Goal: Communication & Community: Answer question/provide support

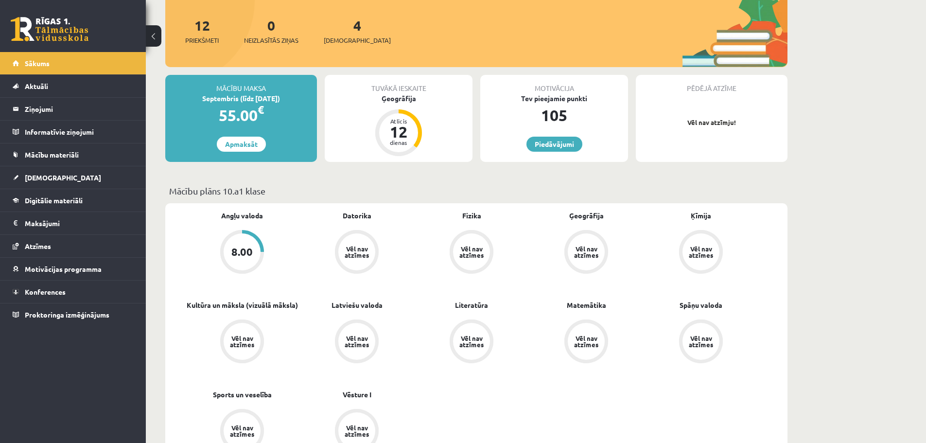
scroll to position [49, 0]
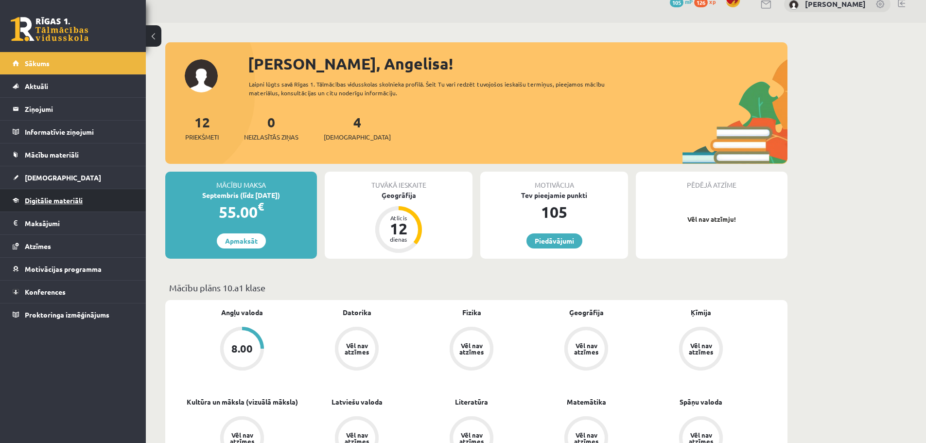
click at [37, 203] on span "Digitālie materiāli" at bounding box center [54, 200] width 58 height 9
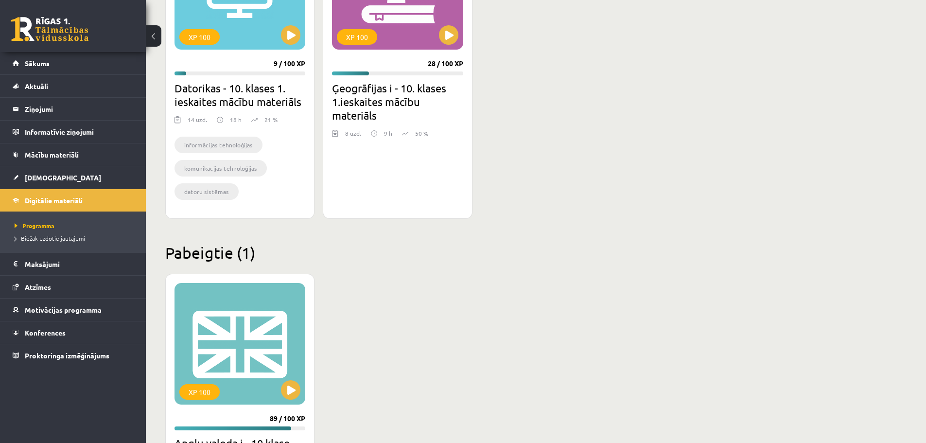
scroll to position [195, 0]
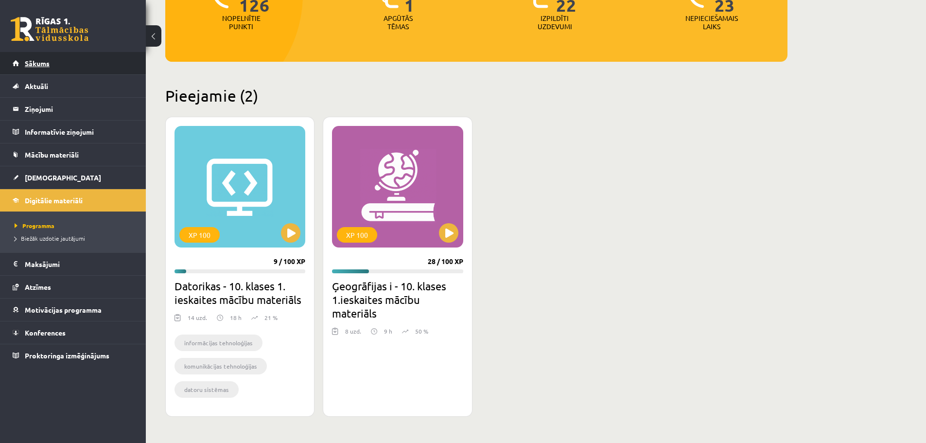
click at [37, 58] on link "Sākums" at bounding box center [73, 63] width 121 height 22
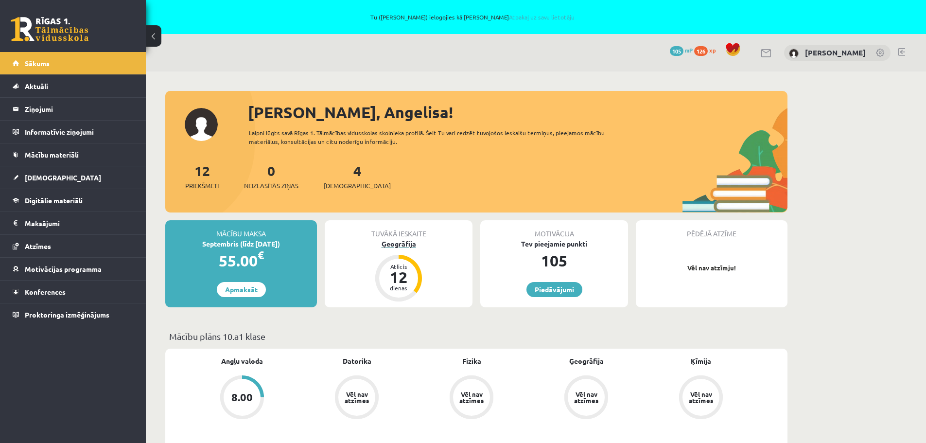
click at [397, 270] on div "12" at bounding box center [398, 277] width 29 height 16
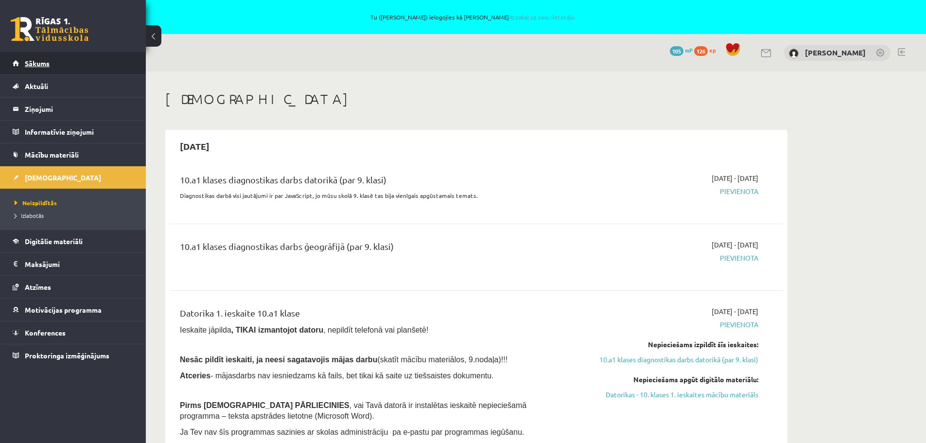
click at [42, 66] on span "Sākums" at bounding box center [37, 63] width 25 height 9
click at [39, 57] on link "Sākums" at bounding box center [73, 63] width 121 height 22
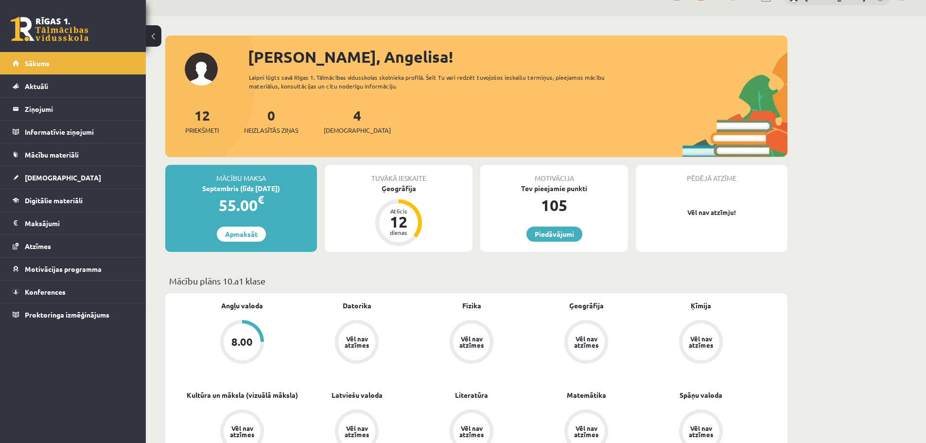
scroll to position [146, 0]
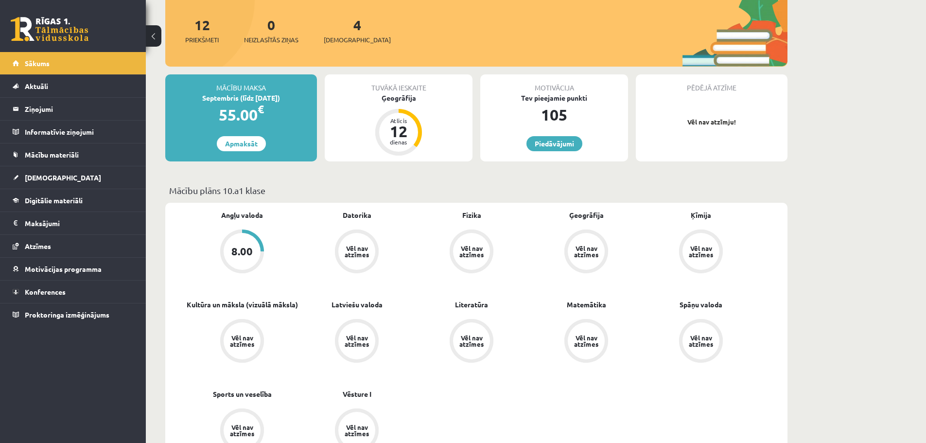
click at [239, 252] on div "8.00" at bounding box center [242, 251] width 21 height 11
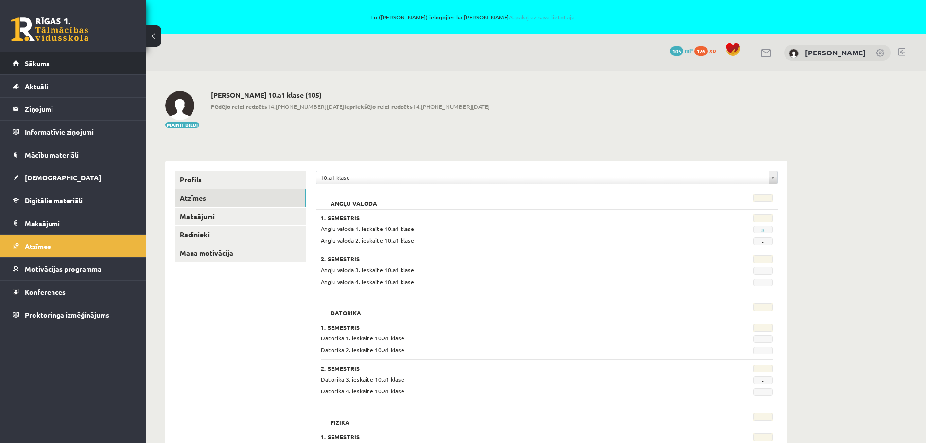
click at [45, 66] on span "Sākums" at bounding box center [37, 63] width 25 height 9
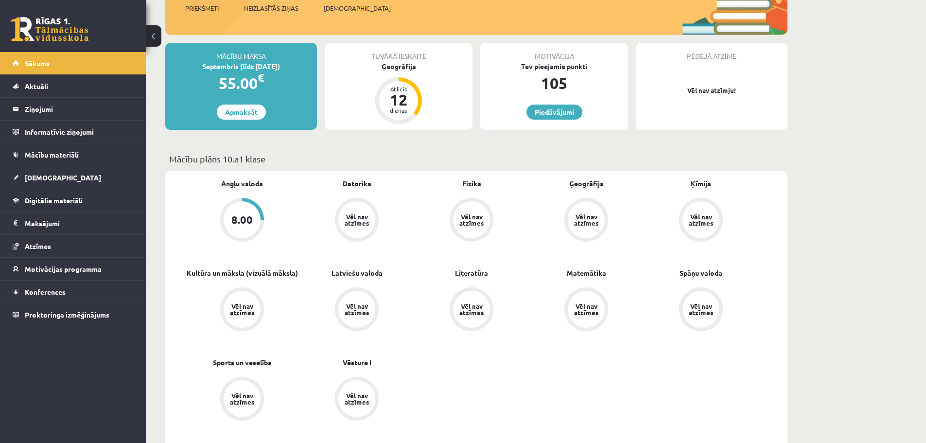
scroll to position [195, 0]
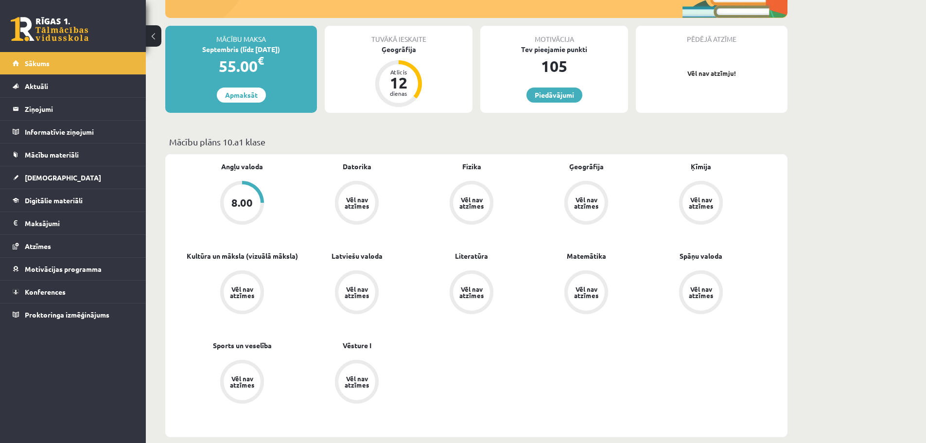
click at [251, 202] on div "8.00" at bounding box center [242, 202] width 21 height 11
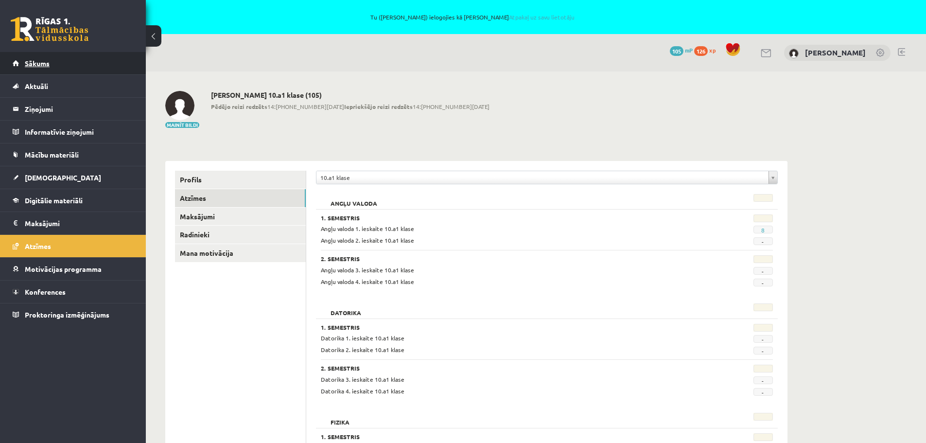
click at [54, 62] on link "Sākums" at bounding box center [73, 63] width 121 height 22
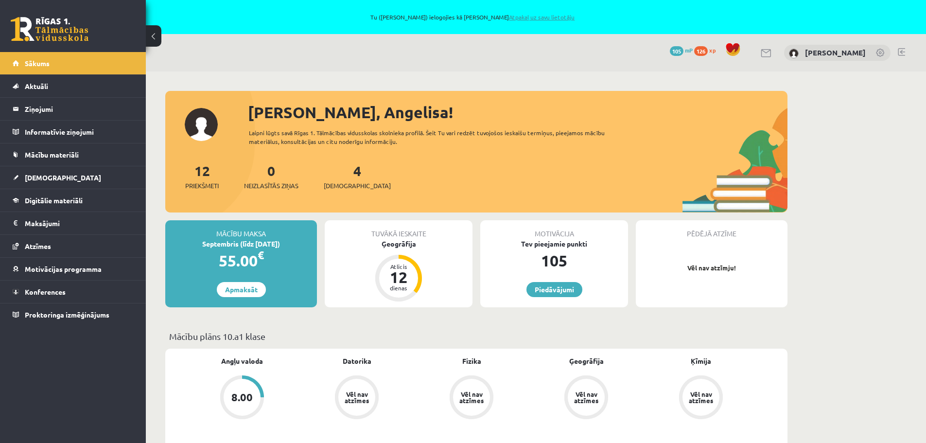
click at [552, 16] on link "Atpakaļ uz savu lietotāju" at bounding box center [542, 17] width 66 height 8
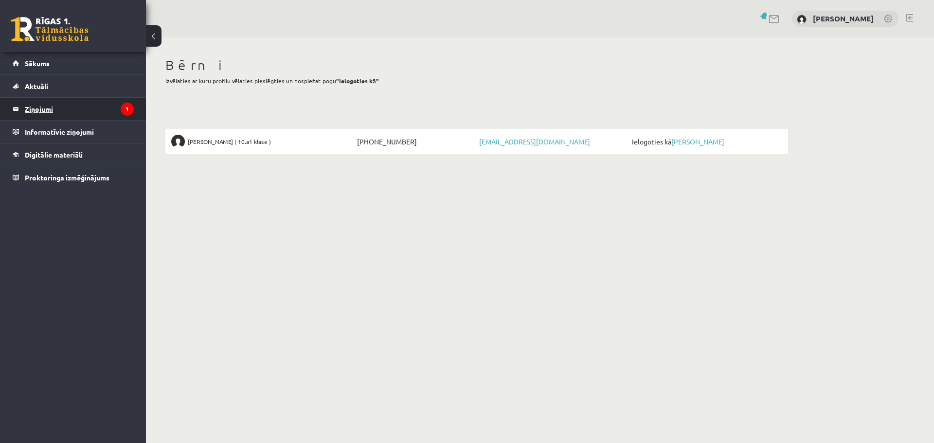
click at [51, 106] on legend "Ziņojumi 1" at bounding box center [79, 109] width 109 height 22
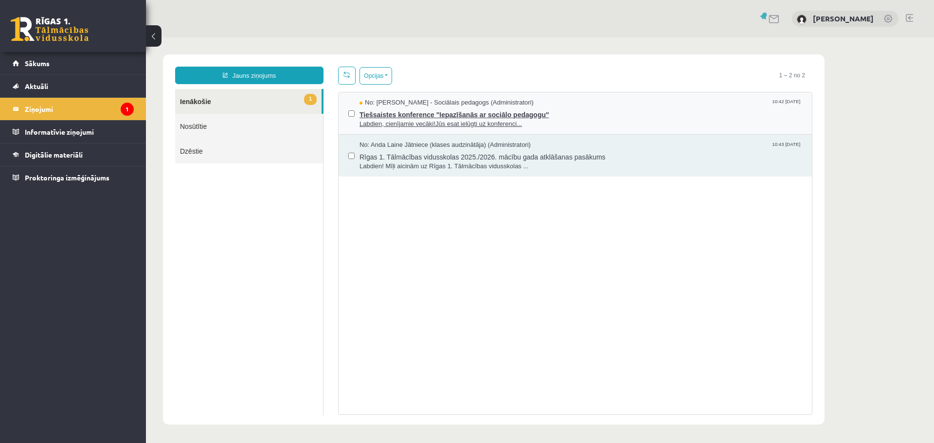
click at [425, 114] on span "Tiešsaistes konference "Iepazīšanās ar sociālo pedagogu"" at bounding box center [580, 113] width 443 height 12
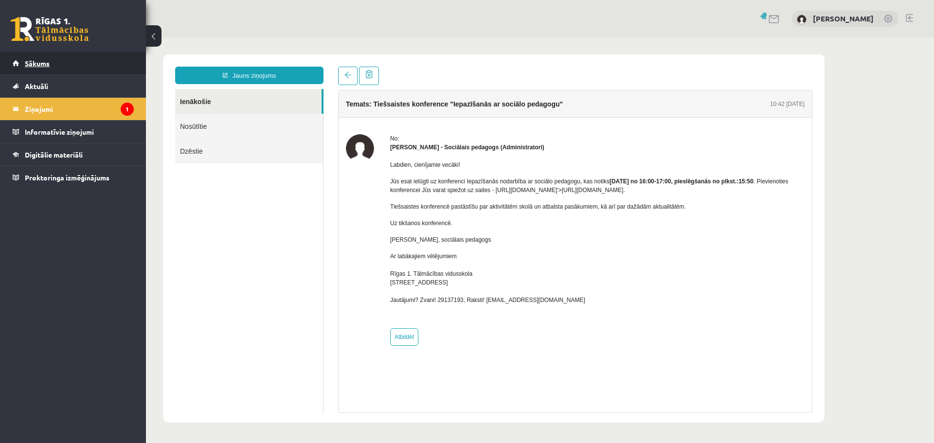
click at [38, 61] on span "Sākums" at bounding box center [37, 63] width 25 height 9
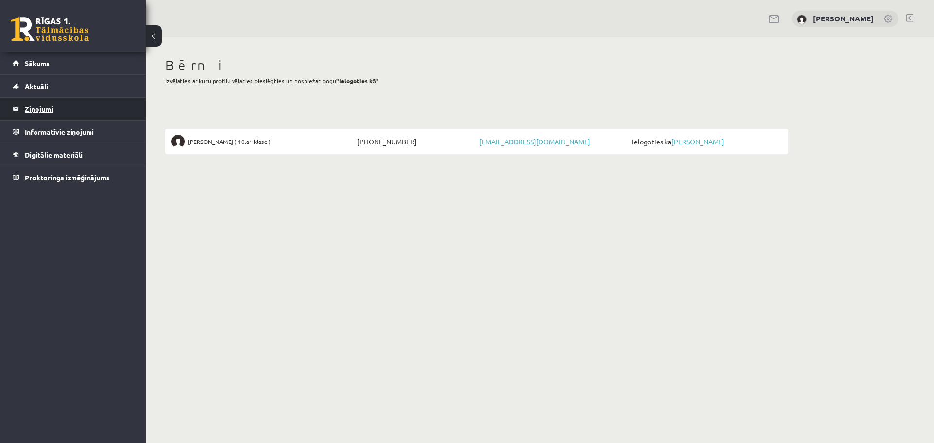
click at [47, 111] on legend "Ziņojumi 0" at bounding box center [79, 109] width 109 height 22
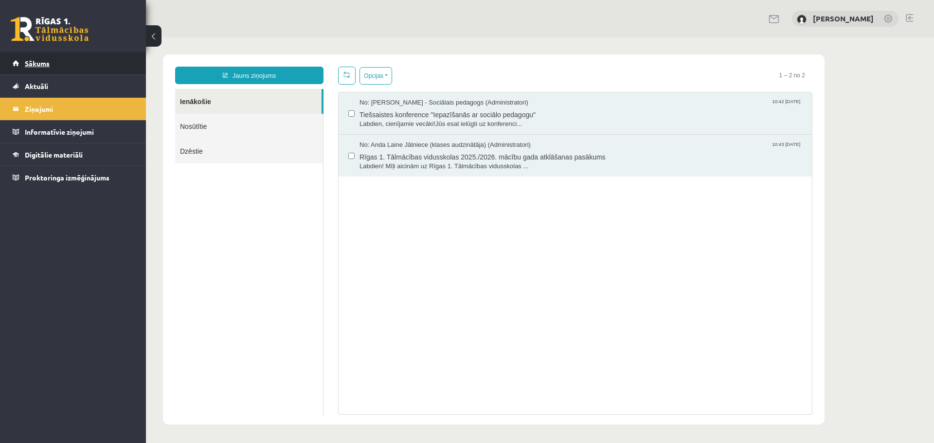
click at [44, 59] on link "Sākums" at bounding box center [73, 63] width 121 height 22
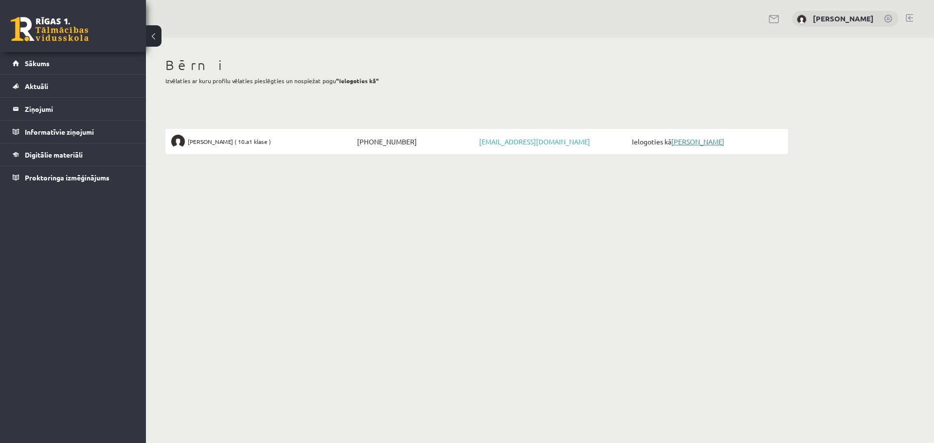
click at [701, 143] on link "[PERSON_NAME]" at bounding box center [697, 141] width 53 height 9
